Goal: Check status: Check status

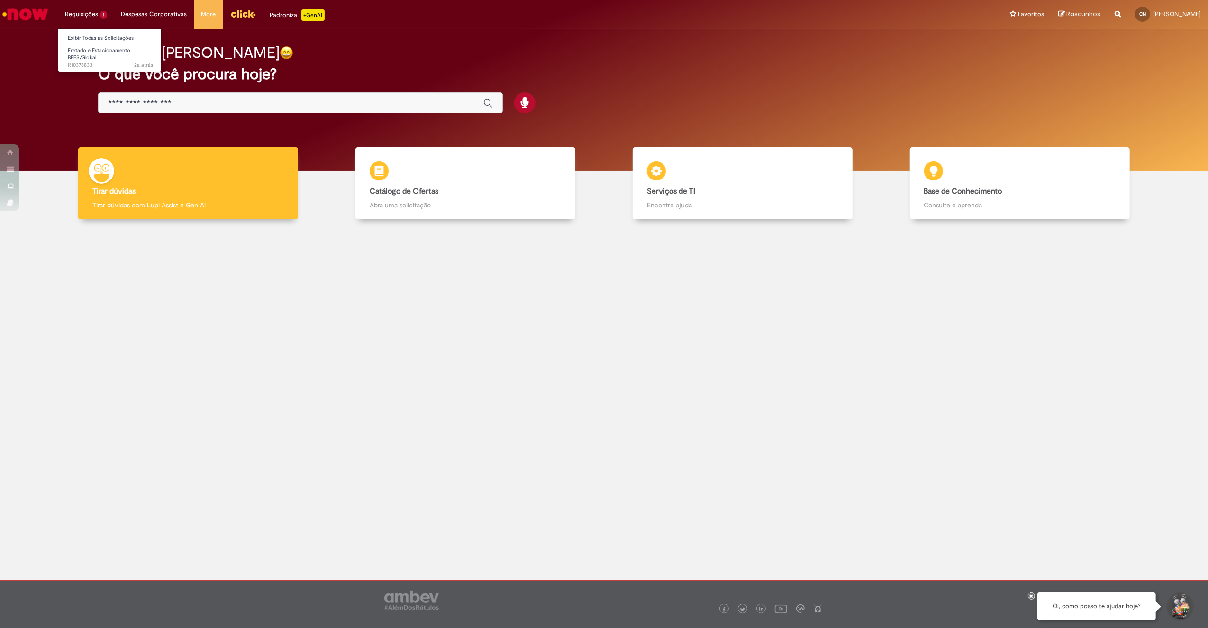
click at [85, 8] on li "Requisições 1 Exibir Todas as Solicitações Fretado e Estacionamento BEES/Global…" at bounding box center [86, 14] width 56 height 28
click at [95, 36] on link "Exibir Todas as Solicitações" at bounding box center [110, 38] width 104 height 10
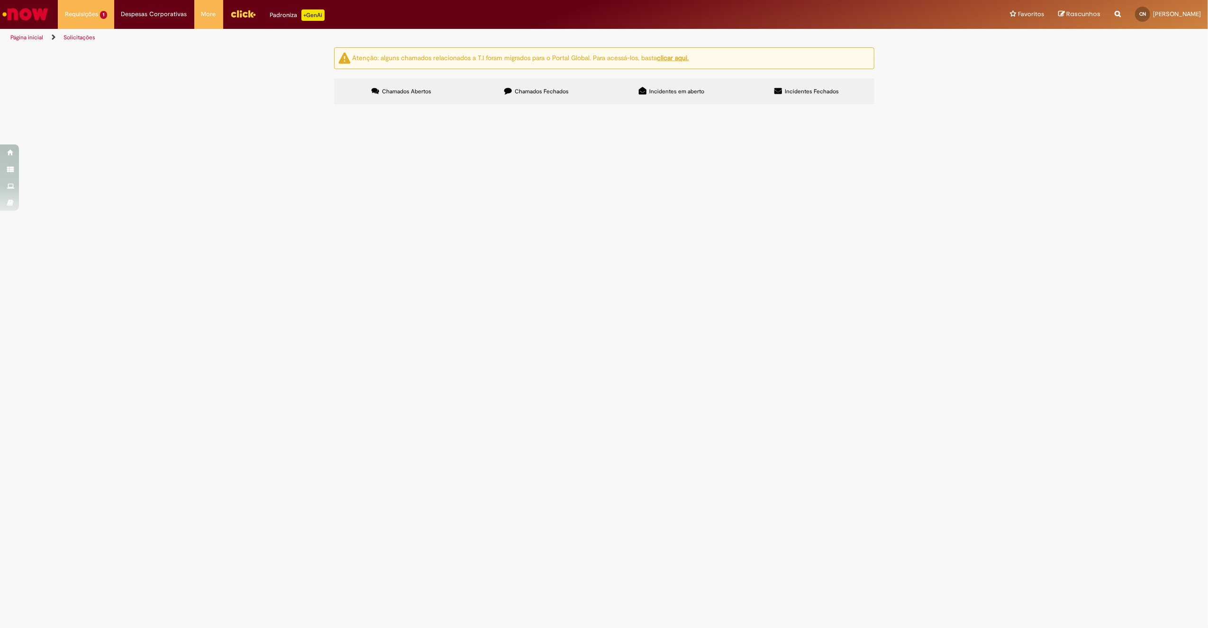
click at [551, 84] on label "Chamados Fechados" at bounding box center [536, 92] width 135 height 26
click at [673, 91] on span "Incidentes em aberto" at bounding box center [676, 92] width 55 height 8
click at [807, 96] on label "Incidentes Fechados" at bounding box center [806, 92] width 135 height 26
click at [680, 95] on span "Incidentes em aberto" at bounding box center [676, 92] width 55 height 8
click at [772, 92] on label "Incidentes Fechados" at bounding box center [806, 92] width 135 height 26
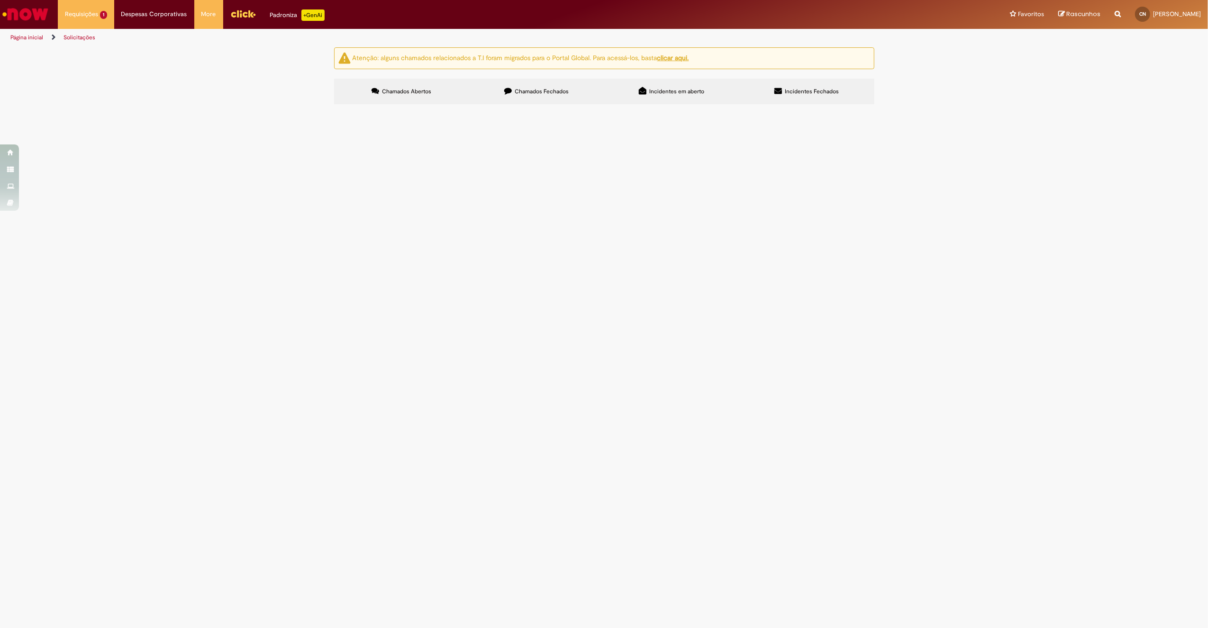
click at [0, 0] on span "Mobile app e ponto click inoperantes" at bounding box center [0, 0] width 0 height 0
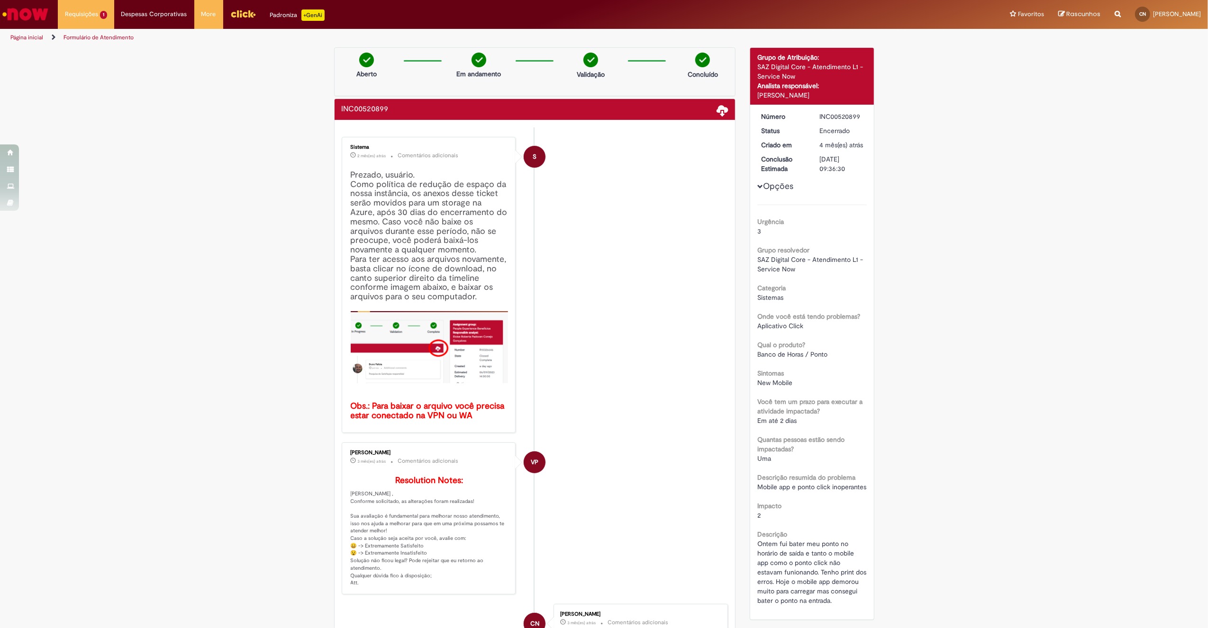
drag, startPoint x: 750, startPoint y: 84, endPoint x: 809, endPoint y: 92, distance: 59.8
click at [809, 92] on div "Detalhes do tíquete Grupo de Atribuição: SAZ Digital Core - Atendimento L1 - Se…" at bounding box center [812, 76] width 124 height 57
drag, startPoint x: 753, startPoint y: 68, endPoint x: 854, endPoint y: 71, distance: 101.4
click at [854, 71] on div "SAZ Digital Core - Atendimento L1 - Service Now" at bounding box center [811, 71] width 109 height 19
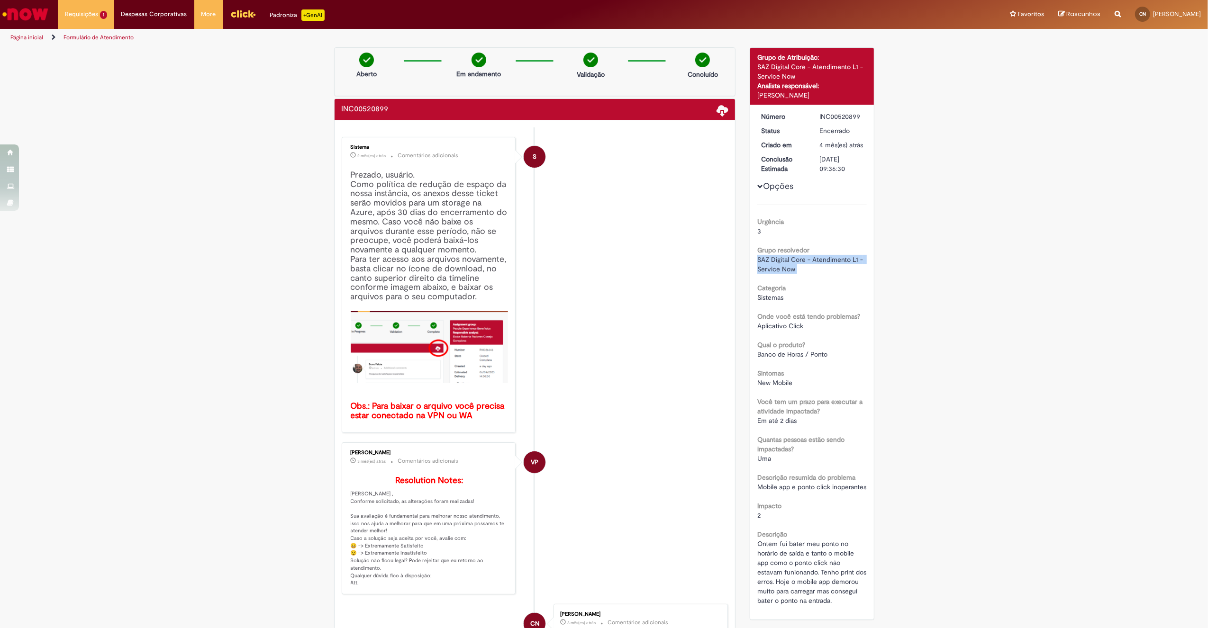
drag, startPoint x: 752, startPoint y: 269, endPoint x: 833, endPoint y: 284, distance: 82.5
click at [833, 284] on div "Urgência 3 Grupo resolvedor SAZ Digital Core - Atendimento L1 - Service Now [GE…" at bounding box center [811, 405] width 109 height 401
copy div "SAZ Digital Core - Atendimento L1 - Service Now"
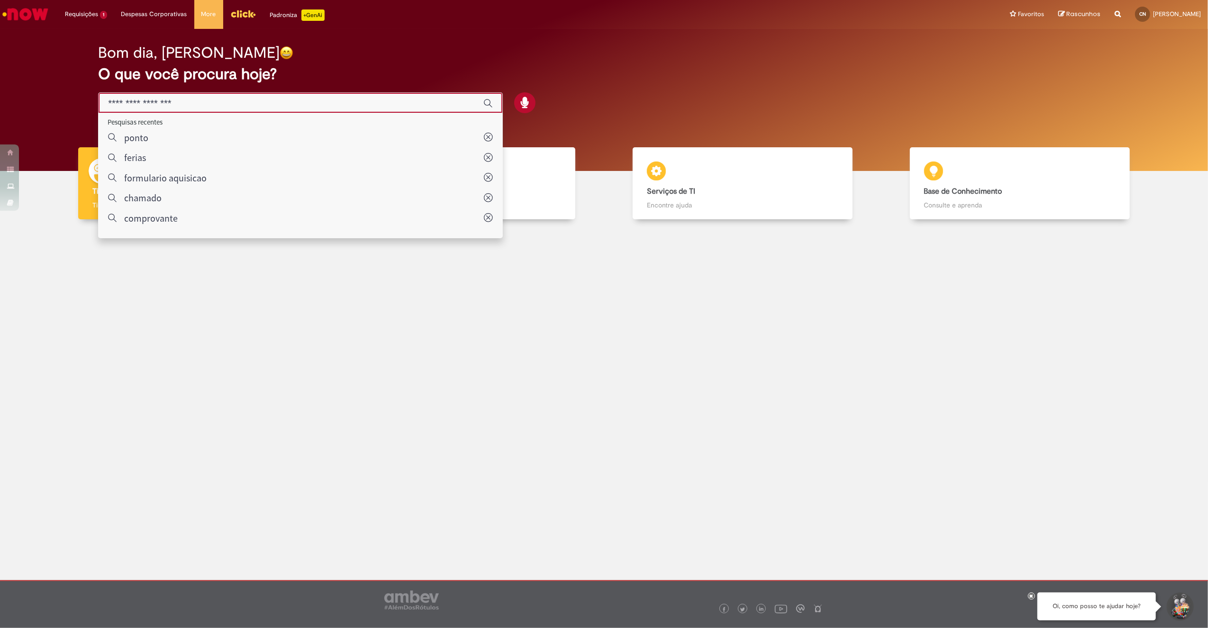
paste input "**********"
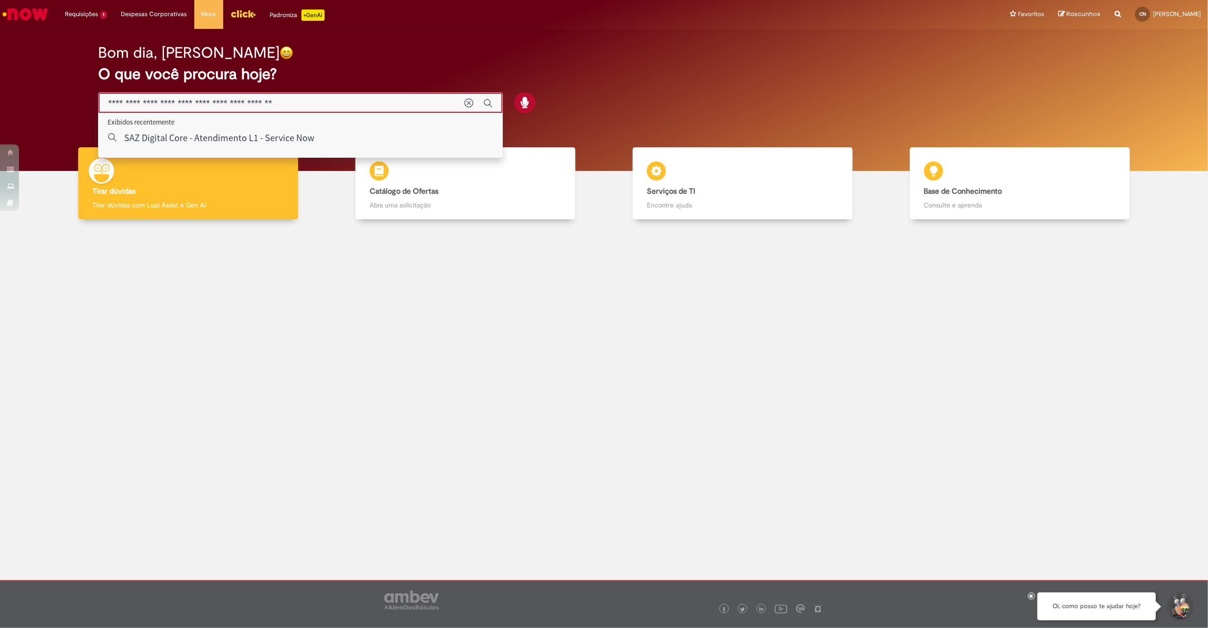
type input "**********"
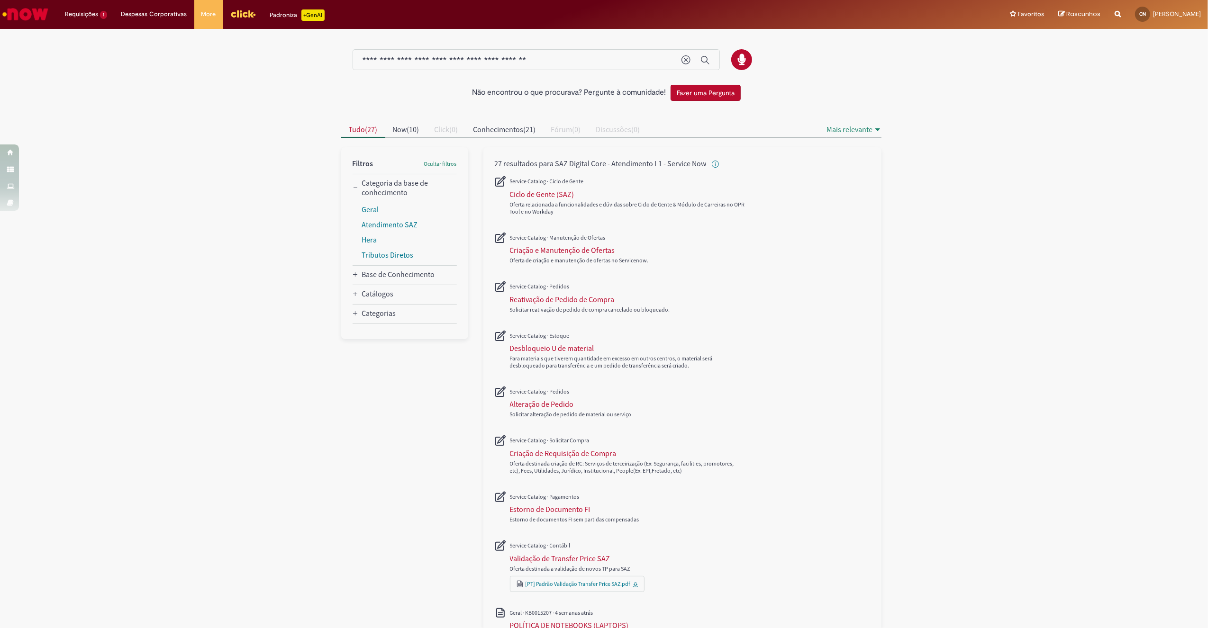
click at [445, 52] on div "**********" at bounding box center [536, 59] width 367 height 21
drag, startPoint x: 508, startPoint y: 60, endPoint x: -3, endPoint y: -7, distance: 515.1
click at [0, 0] on html "Pular para o conteúdo da página Requisições 1 Exibir Todas as Solicitações Fret…" at bounding box center [604, 314] width 1208 height 628
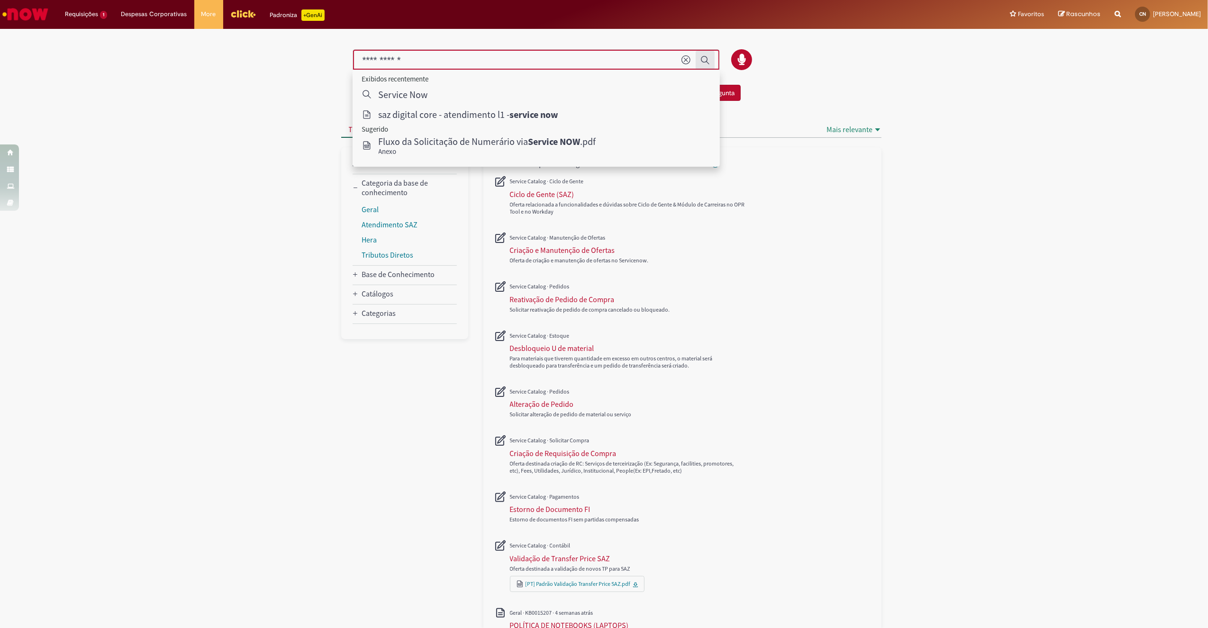
type input "**********"
click at [700, 57] on icon "Enviar pesquisa" at bounding box center [704, 59] width 9 height 9
